Goal: Task Accomplishment & Management: Use online tool/utility

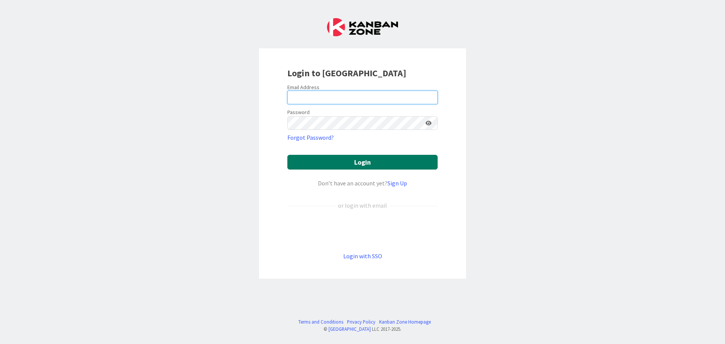
type input "[EMAIL_ADDRESS][DOMAIN_NAME]"
click at [384, 161] on button "Login" at bounding box center [362, 162] width 150 height 15
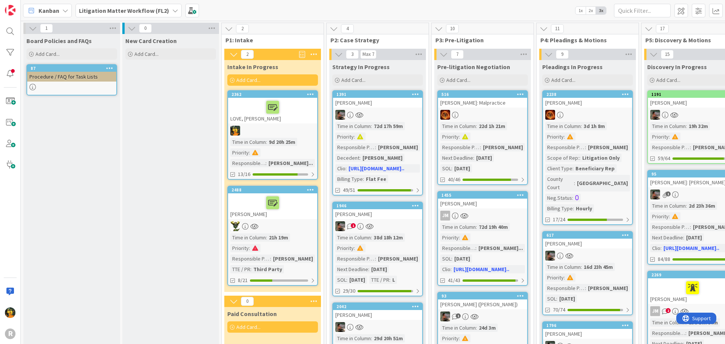
click at [122, 6] on span "Litigation Matter Workflow (FL2)" at bounding box center [124, 10] width 90 height 9
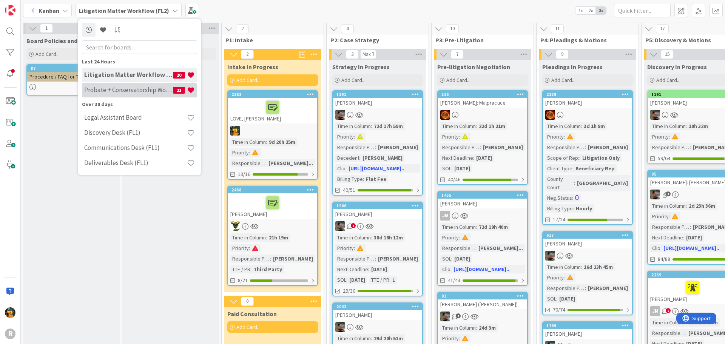
click at [123, 88] on h4 "Probate + Conservatorship Workflow (FL2)" at bounding box center [128, 90] width 89 height 8
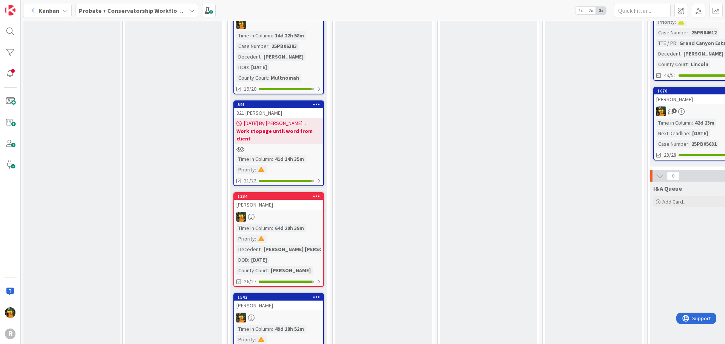
scroll to position [340, 0]
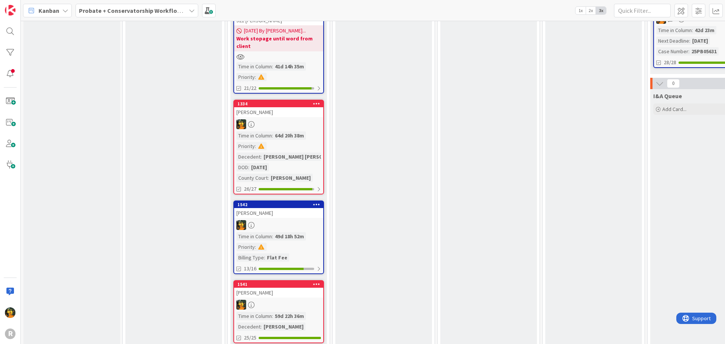
click at [299, 208] on div "[PERSON_NAME]" at bounding box center [278, 213] width 89 height 10
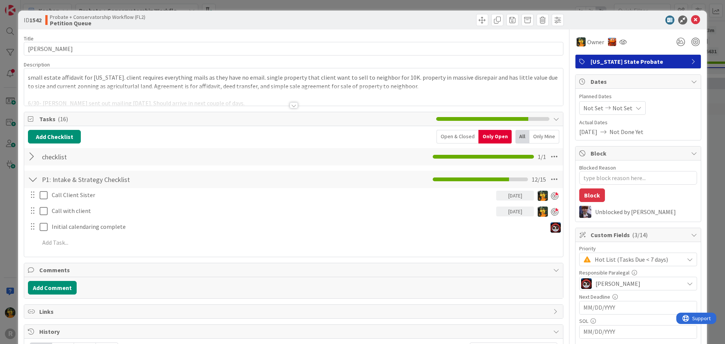
type textarea "x"
click at [292, 106] on div at bounding box center [294, 105] width 8 height 6
